Goal: Obtain resource: Download file/media

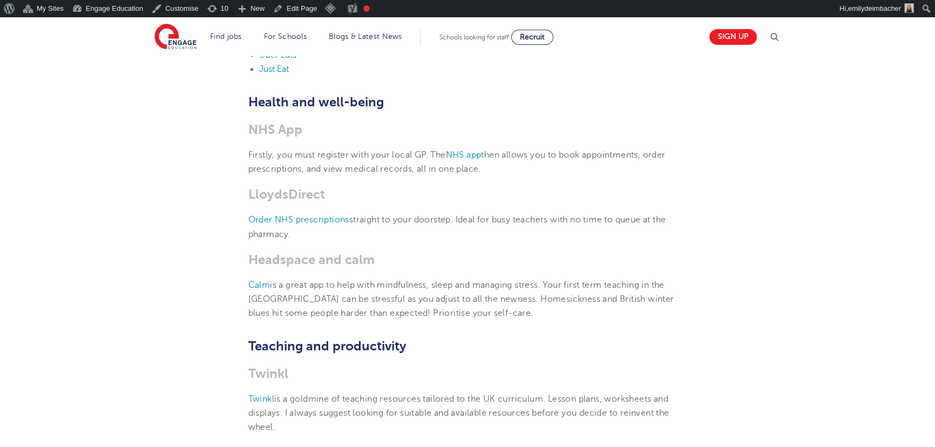
scroll to position [1667, 0]
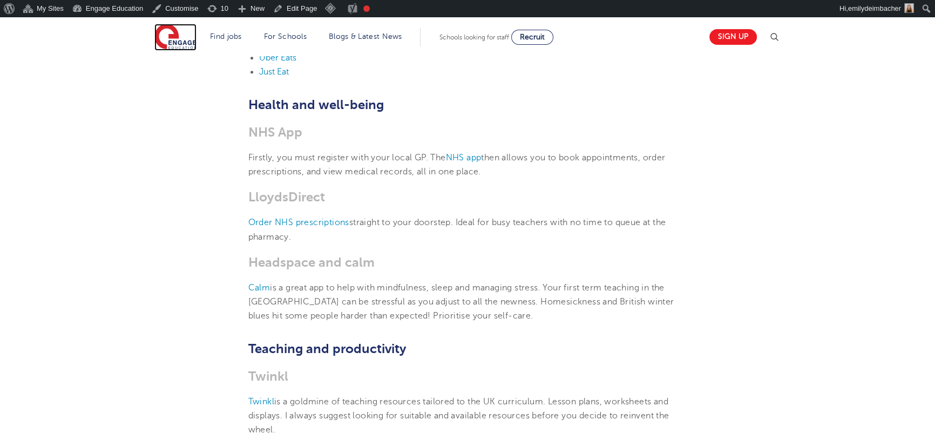
click at [167, 36] on img at bounding box center [175, 37] width 42 height 27
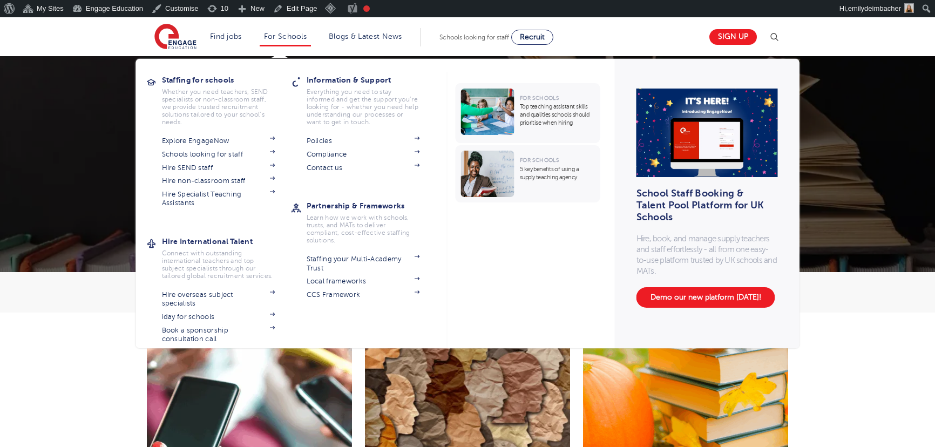
scroll to position [245, 0]
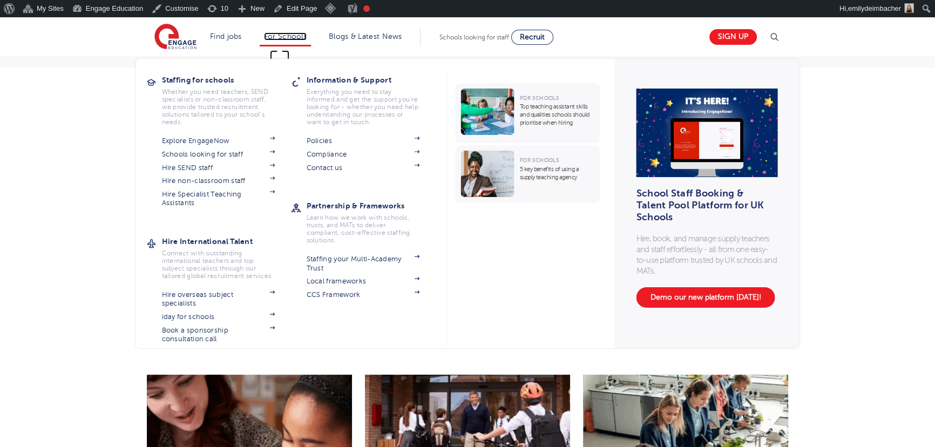
click at [286, 37] on link "For Schools" at bounding box center [285, 36] width 43 height 8
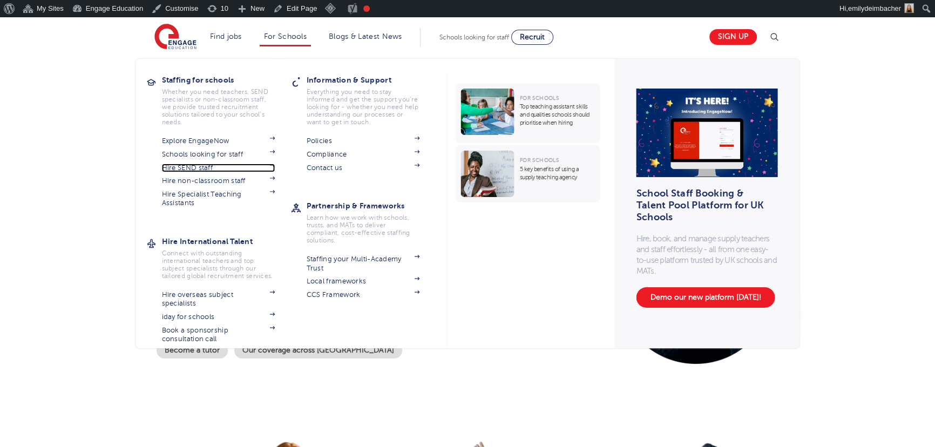
click at [194, 168] on link "Hire SEND staff" at bounding box center [218, 167] width 113 height 9
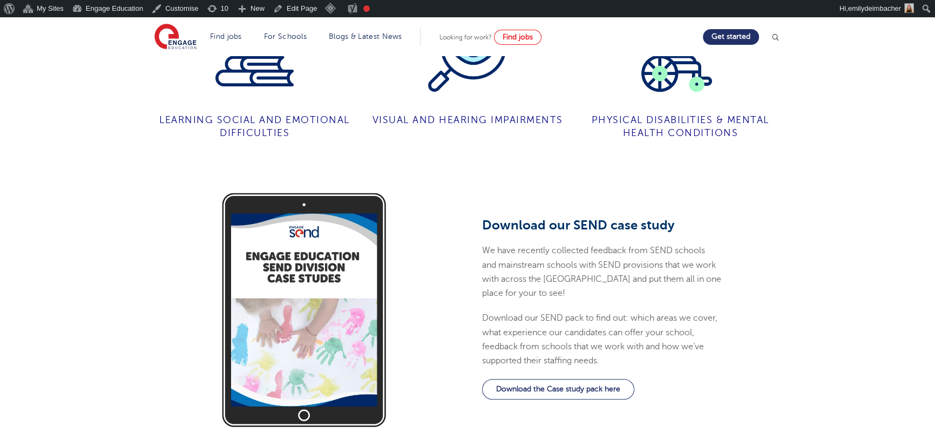
scroll to position [981, 0]
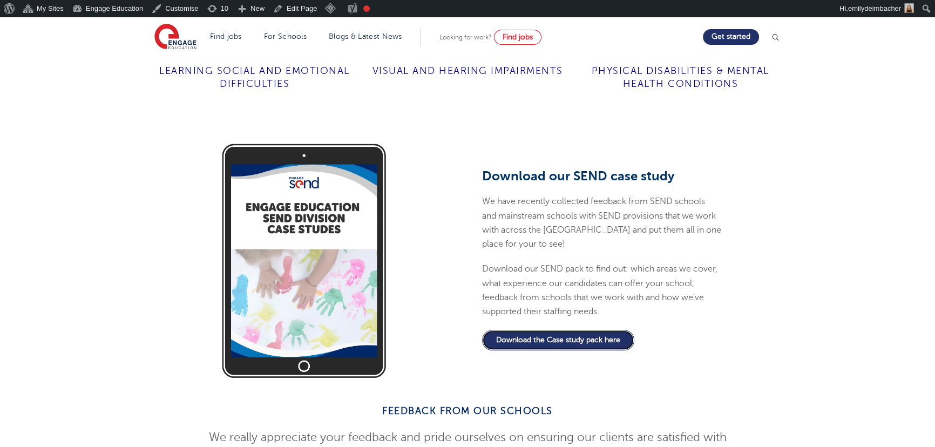
click at [564, 330] on link "Download the Case study pack here" at bounding box center [558, 340] width 152 height 21
